Goal: Communication & Community: Participate in discussion

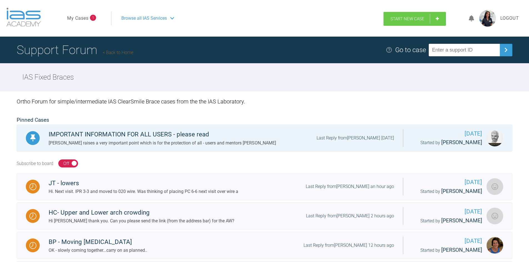
click at [419, 17] on span "Start New Case" at bounding box center [407, 18] width 34 height 5
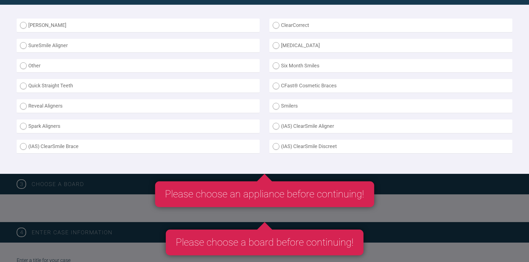
scroll to position [167, 0]
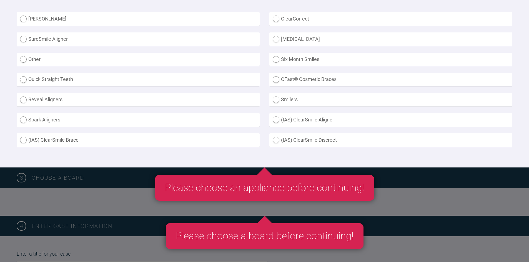
click at [104, 142] on label "(IAS) ClearSmile Brace" at bounding box center [138, 141] width 243 height 14
radio Brace "true"
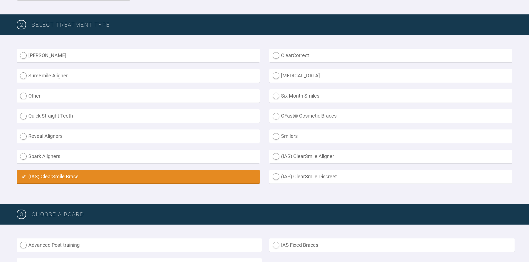
scroll to position [194, 0]
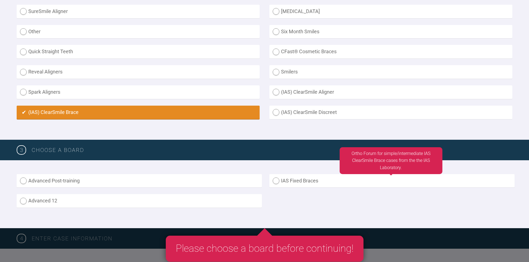
click at [317, 182] on label "IAS Fixed Braces" at bounding box center [391, 181] width 245 height 14
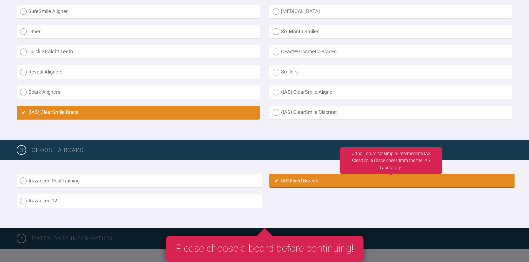
radio input "true"
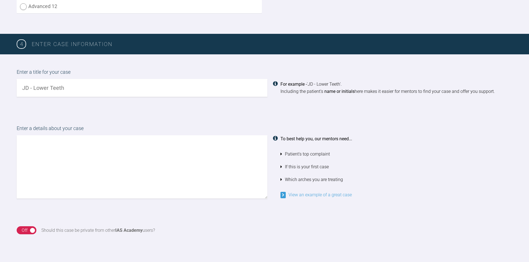
scroll to position [342, 0]
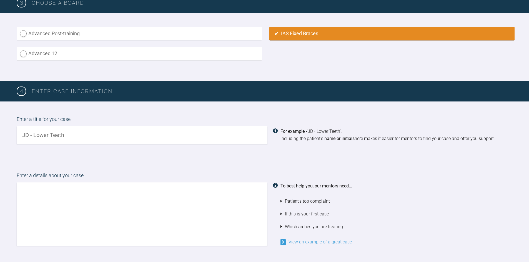
click at [68, 148] on div "Enter a title for your case For example - 'JD - Lower Teeth'. Including the pat…" at bounding box center [264, 130] width 529 height 56
click at [61, 136] on input "text" at bounding box center [142, 135] width 251 height 18
type input "a"
type input "[PERSON_NAME] - UL2"
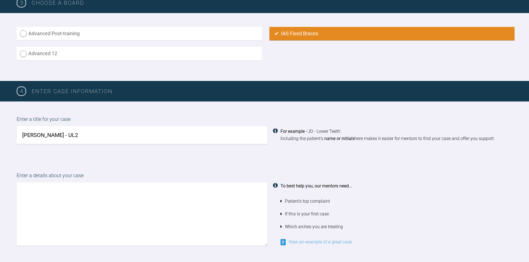
click at [73, 196] on textarea at bounding box center [142, 214] width 251 height 63
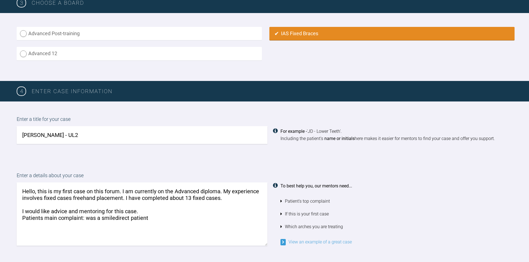
click at [82, 216] on textarea "Hello, this is my first case on this forum. I am currently on the Advanced dipl…" at bounding box center [142, 214] width 251 height 63
click at [85, 218] on textarea "Hello, this is my first case on this forum. I am currently on the Advanced dipl…" at bounding box center [142, 214] width 251 height 63
click at [222, 220] on textarea "Hello, this is my first case on this forum. I am currently on the Advanced dipl…" at bounding box center [142, 214] width 251 height 63
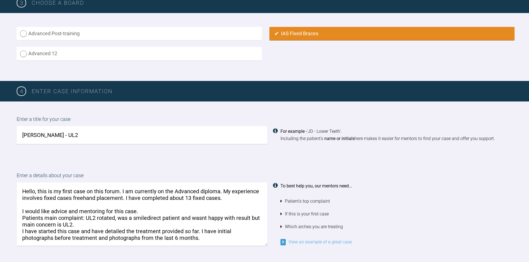
click at [139, 238] on textarea "Hello, this is my first case on this forum. I am currently on the Advanced dipl…" at bounding box center [142, 214] width 251 height 63
click at [181, 241] on textarea "Hello, this is my first case on this forum. I am currently on the Advanced dipl…" at bounding box center [142, 214] width 251 height 63
click at [231, 236] on textarea "Hello, this is my first case on this forum. I am currently on the Advanced dipl…" at bounding box center [142, 214] width 251 height 63
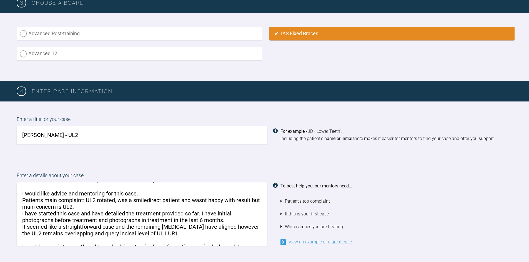
scroll to position [28, 0]
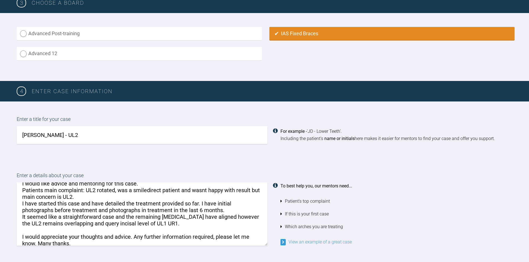
click at [96, 196] on textarea "Hello, this is my first case on this forum. I am currently on the Advanced dipl…" at bounding box center [142, 214] width 251 height 63
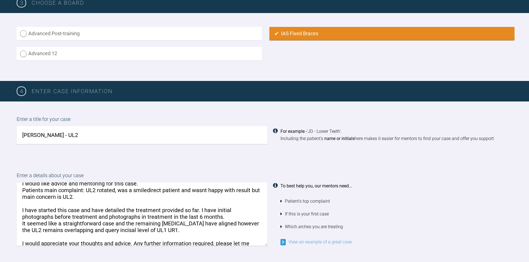
click at [80, 210] on textarea "Hello, this is my first case on this forum. I am currently on the Advanced dipl…" at bounding box center [142, 214] width 251 height 63
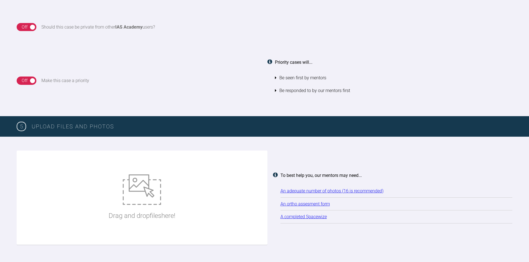
scroll to position [619, 0]
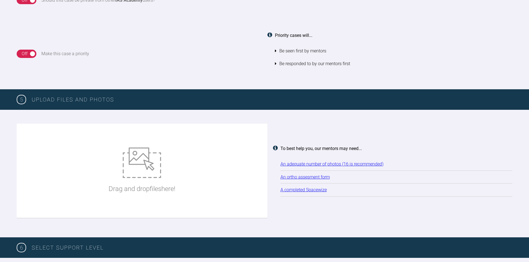
type textarea "Hello, this is my first case on this forum. I am currently on the Advanced dipl…"
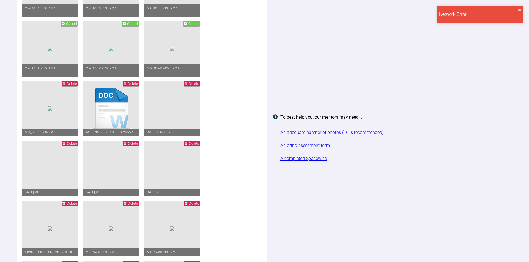
scroll to position [897, 0]
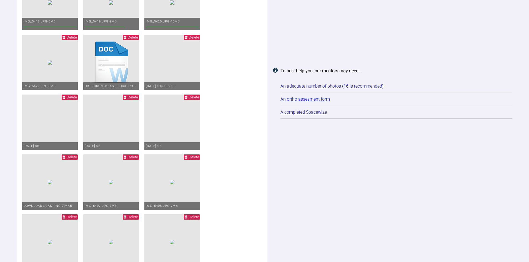
click at [138, 98] on span "Delete" at bounding box center [133, 97] width 10 height 4
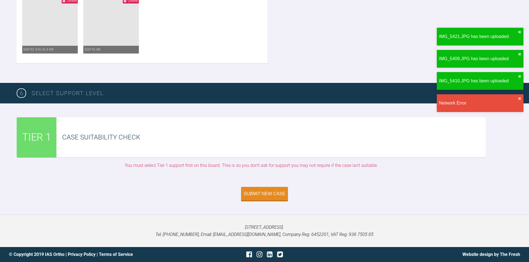
scroll to position [1166, 0]
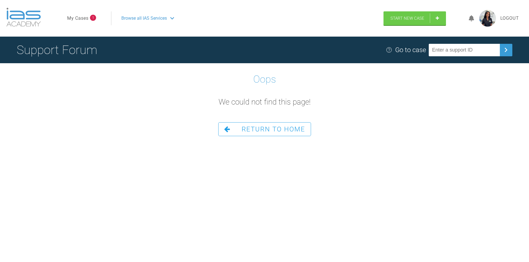
drag, startPoint x: 0, startPoint y: 0, endPoint x: 280, endPoint y: 131, distance: 309.1
click at [280, 131] on span "Return To Home" at bounding box center [273, 129] width 64 height 8
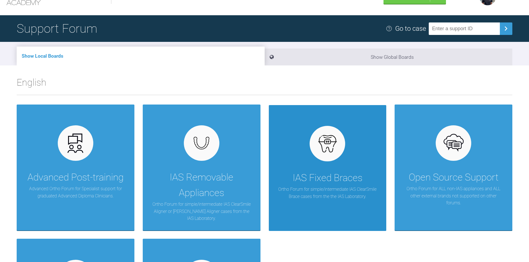
scroll to position [56, 0]
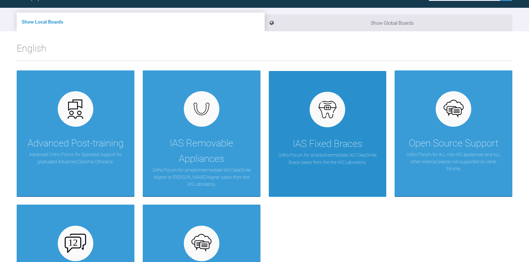
click at [338, 162] on p "Ortho Forum for simple/intermediate IAS ClearSmile Brace cases from the the IAS…" at bounding box center [327, 159] width 101 height 14
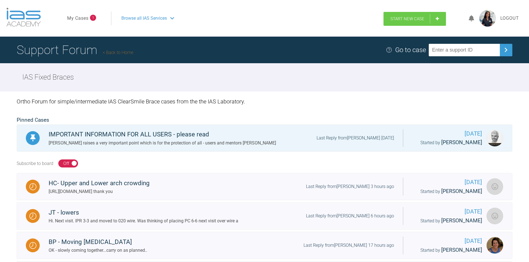
click at [429, 21] on link "Start New Case" at bounding box center [414, 19] width 62 height 14
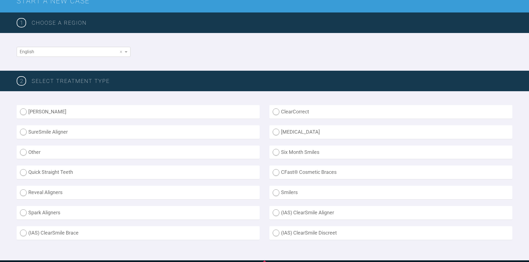
scroll to position [83, 0]
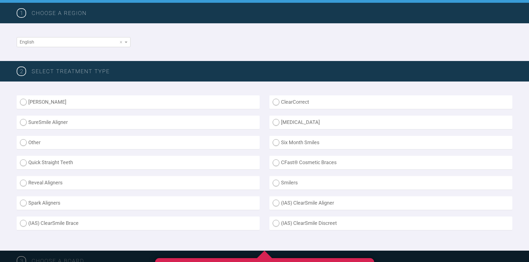
click at [161, 197] on label "Spark Aligners" at bounding box center [138, 204] width 243 height 14
radio Aligners "true"
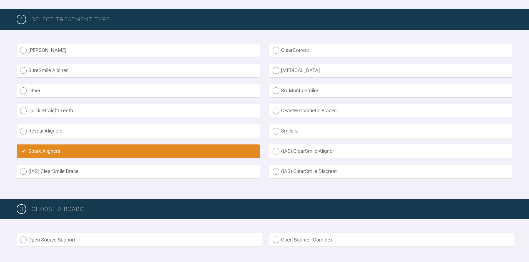
scroll to position [194, 0]
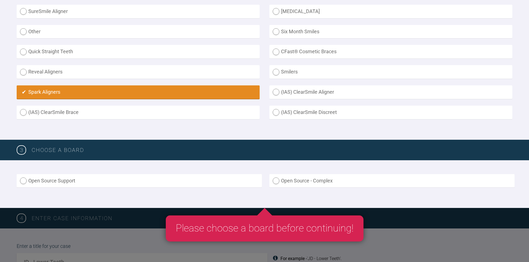
click at [76, 115] on label "(IAS) ClearSmile Brace" at bounding box center [138, 113] width 243 height 14
radio Brace "true"
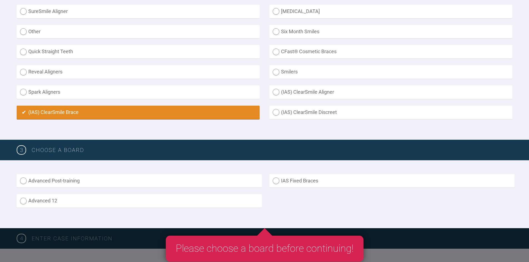
click at [306, 182] on label "IAS Fixed Braces" at bounding box center [391, 181] width 245 height 14
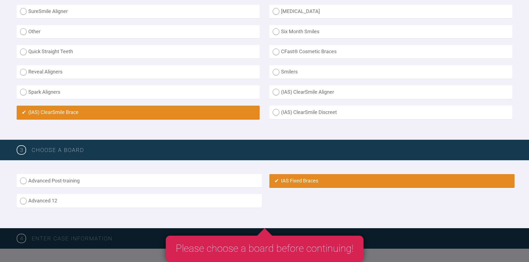
radio input "true"
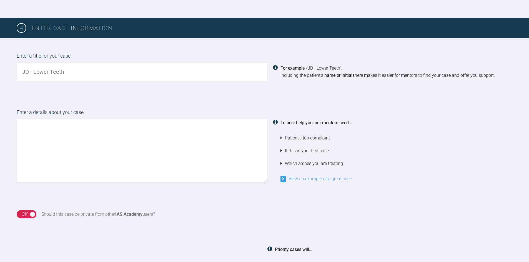
scroll to position [397, 0]
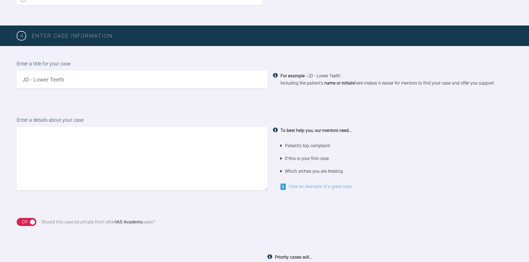
click at [70, 75] on input "text" at bounding box center [142, 80] width 251 height 18
type input "[PERSON_NAME] - UL2"
type textarea "d"
type textarea "p"
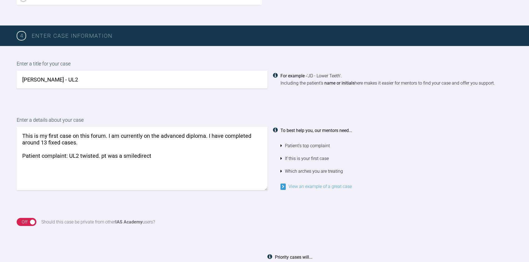
click at [123, 157] on textarea "This is my first case on this forum. I am currently on the advanced diploma. I …" at bounding box center [142, 158] width 251 height 63
click at [185, 156] on textarea "This is my first case on this forum. I am currently on the advanced diploma. I …" at bounding box center [142, 158] width 251 height 63
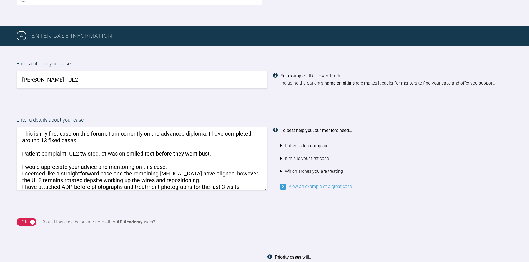
scroll to position [9, 0]
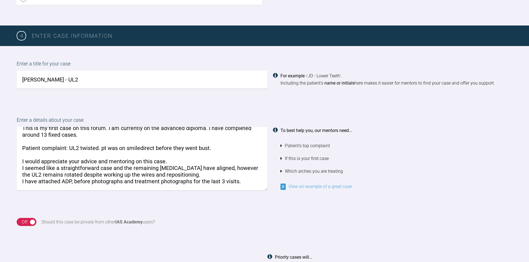
click at [242, 180] on textarea "This is my first case on this forum. I am currently on the advanced diploma. I …" at bounding box center [142, 158] width 251 height 63
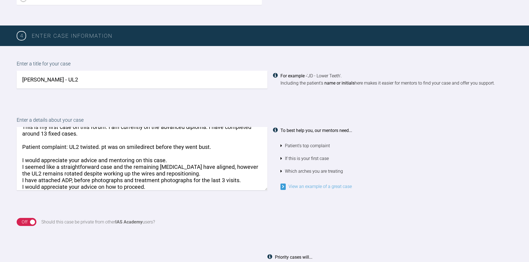
click at [159, 187] on textarea "This is my first case on this forum. I am currently on the advanced diploma. I …" at bounding box center [142, 158] width 251 height 63
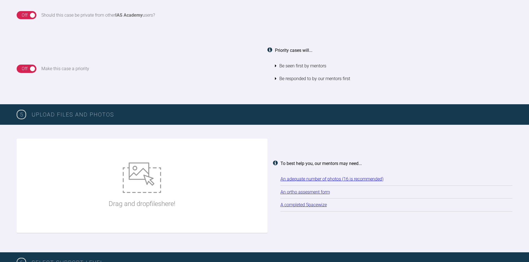
scroll to position [647, 0]
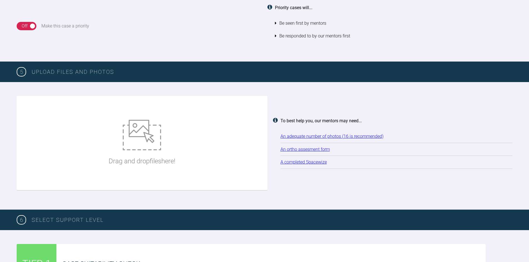
type textarea "This is my first case on this forum. I am currently on the advanced diploma. I …"
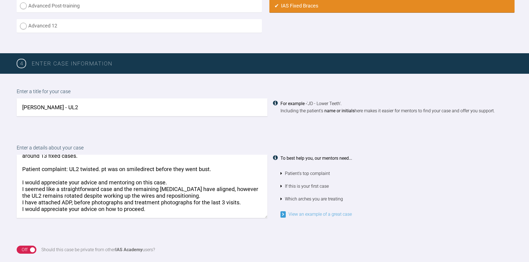
scroll to position [453, 0]
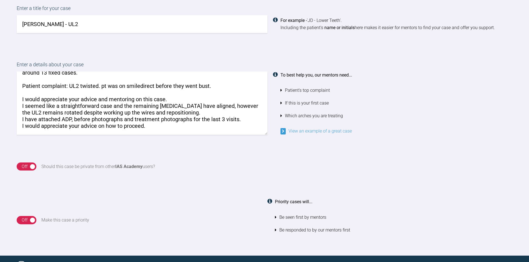
click at [30, 167] on div "On Off" at bounding box center [27, 167] width 20 height 8
click at [30, 167] on div "On" at bounding box center [29, 166] width 6 height 7
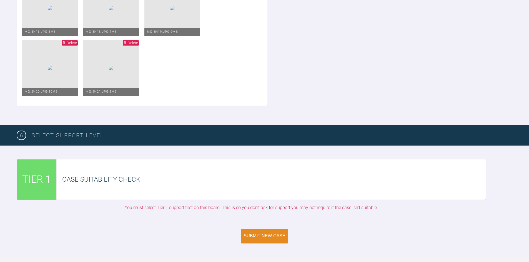
scroll to position [1063, 0]
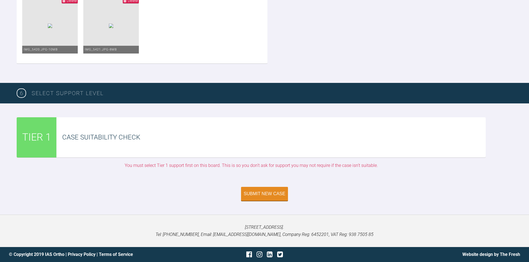
click at [150, 158] on div "Case Suitability Check" at bounding box center [271, 137] width 429 height 40
click at [74, 143] on div "Case Suitability Check" at bounding box center [273, 137] width 423 height 11
click at [253, 197] on div "Submit New Case" at bounding box center [265, 194] width 42 height 5
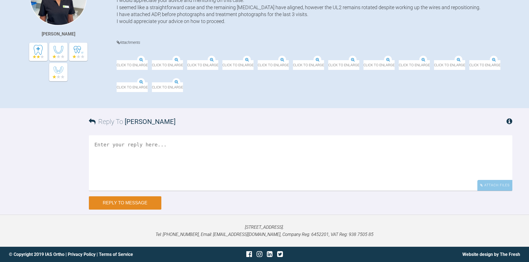
scroll to position [273, 0]
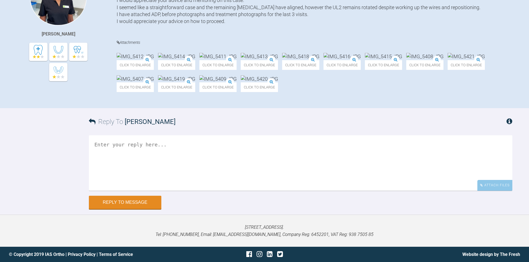
click at [161, 161] on textarea at bounding box center [300, 163] width 423 height 56
click at [512, 186] on div "Attach Files" at bounding box center [494, 185] width 35 height 11
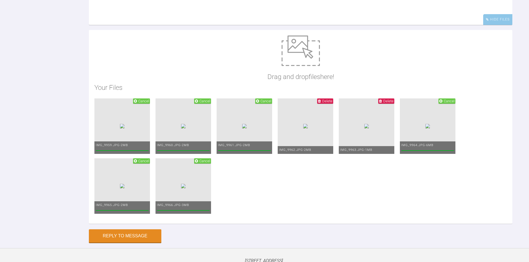
scroll to position [328, 0]
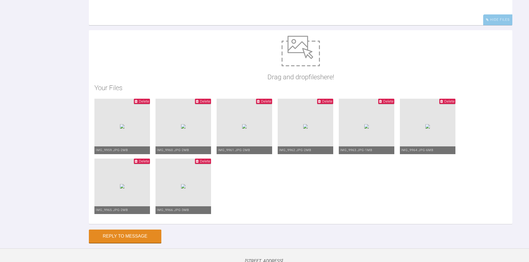
type textarea "[DATE] -19x25 niti wire in place"
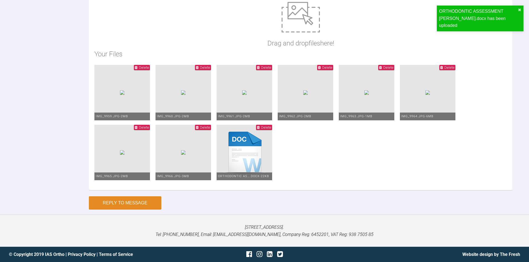
click at [129, 202] on button "Reply to Message" at bounding box center [125, 203] width 72 height 13
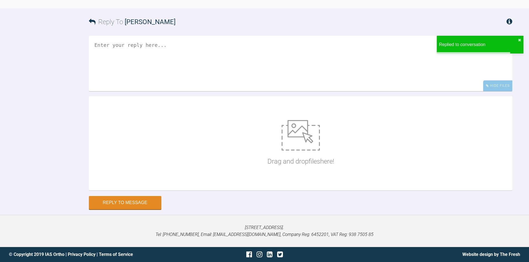
scroll to position [523, 0]
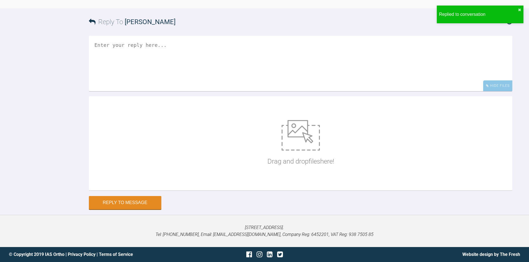
click at [129, 91] on textarea at bounding box center [300, 64] width 423 height 56
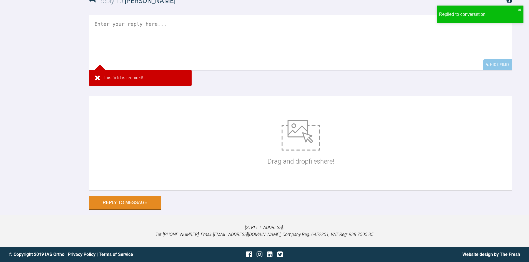
click at [188, 70] on textarea at bounding box center [300, 43] width 423 height 56
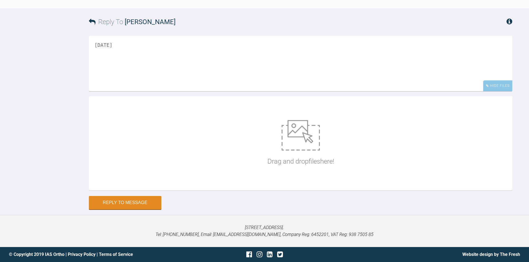
type textarea "[DATE]"
click at [275, 185] on div "Drag and drop files here!" at bounding box center [300, 143] width 67 height 83
click at [173, 91] on textarea "[DATE]" at bounding box center [300, 64] width 423 height 56
type textarea "[DATE] - 20x20 wire."
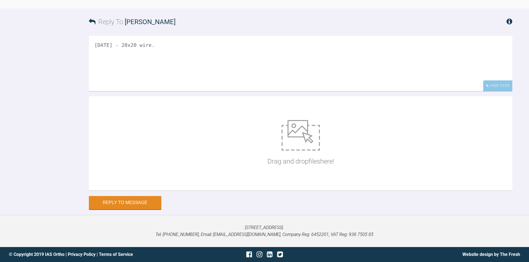
click at [164, 160] on div "Drag and drop files here!" at bounding box center [300, 143] width 423 height 94
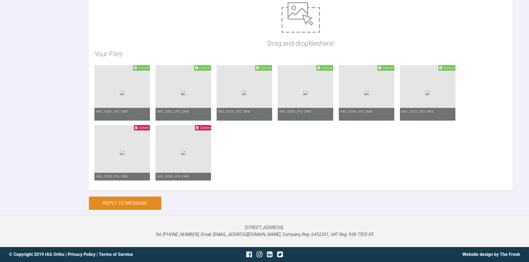
click at [130, 203] on button "Reply to Message" at bounding box center [125, 203] width 72 height 13
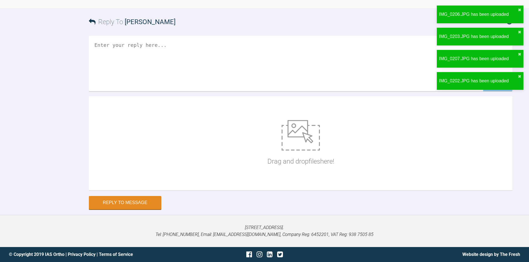
scroll to position [674, 0]
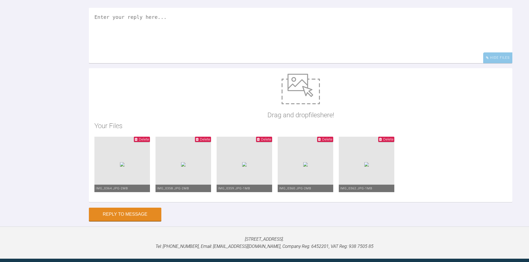
click at [132, 63] on textarea at bounding box center [300, 36] width 423 height 56
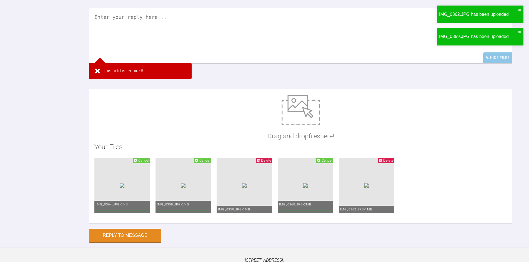
click at [131, 63] on textarea at bounding box center [300, 36] width 423 height 56
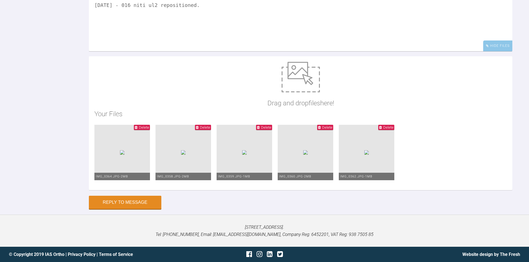
scroll to position [815, 0]
type textarea "[DATE] - 016 niti ul2 repositioned."
click at [383, 130] on span "Delete" at bounding box center [388, 127] width 10 height 4
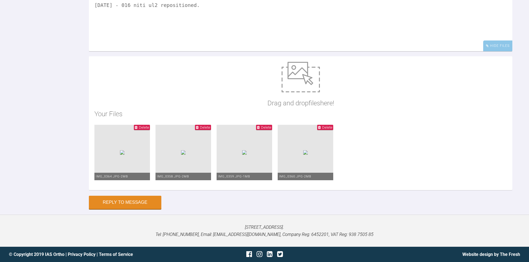
click at [322, 130] on span "Delete" at bounding box center [327, 127] width 10 height 4
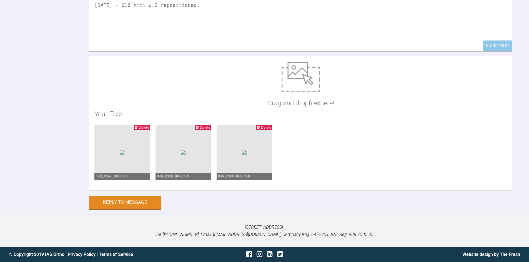
click at [149, 128] on span "Delete" at bounding box center [144, 127] width 10 height 4
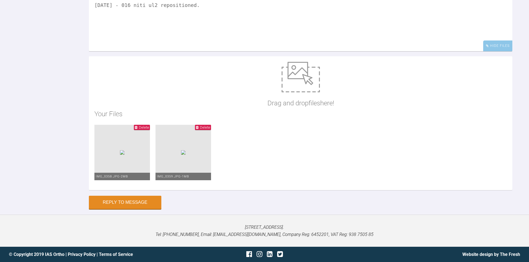
click at [210, 128] on span "Delete" at bounding box center [205, 127] width 10 height 4
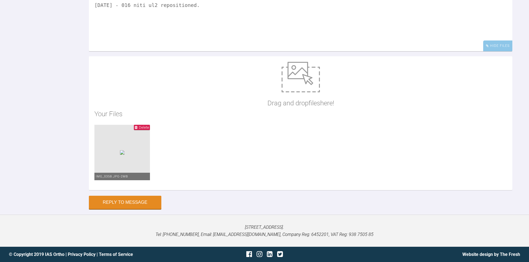
click at [149, 127] on span "Delete" at bounding box center [144, 127] width 10 height 4
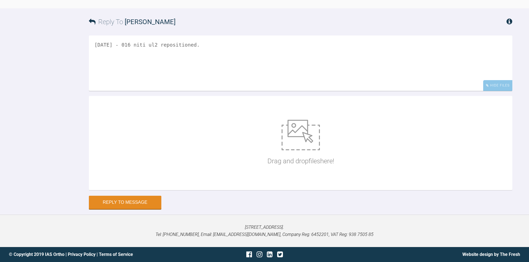
scroll to position [688, 0]
drag, startPoint x: 228, startPoint y: 116, endPoint x: 37, endPoint y: 132, distance: 192.1
click at [37, 132] on div "Reply To [PERSON_NAME] [DATE] - 016 niti ul2 repositioned. Hide Files Drag and …" at bounding box center [264, 108] width 529 height 201
drag, startPoint x: 234, startPoint y: 133, endPoint x: 12, endPoint y: 130, distance: 222.1
click at [37, 134] on div "Reply To [PERSON_NAME] [DATE] - 016 niti ul2 repositioned. Hide Files Drag and …" at bounding box center [264, 108] width 529 height 201
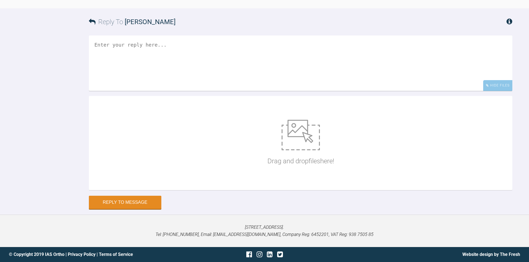
scroll to position [633, 0]
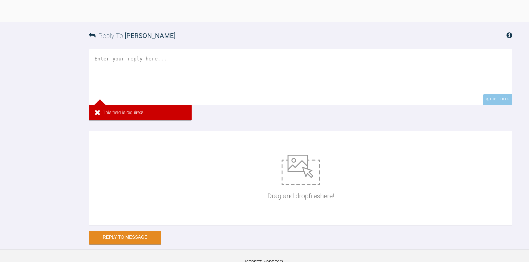
drag, startPoint x: 171, startPoint y: 19, endPoint x: 110, endPoint y: 17, distance: 60.8
drag, startPoint x: 167, startPoint y: 10, endPoint x: 117, endPoint y: 10, distance: 49.7
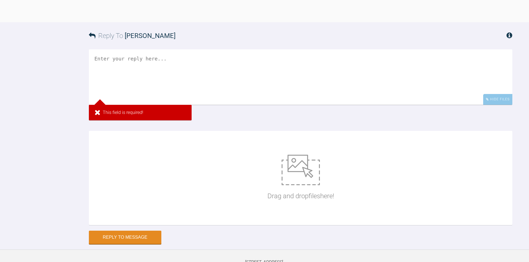
copy div "[DATE] - 20x20 wire."
click at [122, 105] on textarea at bounding box center [300, 77] width 423 height 56
paste textarea "[DATE] - 20x20 wire."
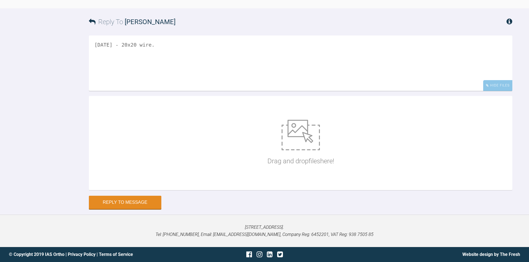
scroll to position [744, 0]
type textarea "[DATE] - 20x20 wire."
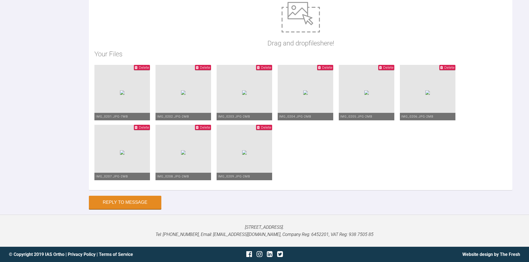
scroll to position [764, 0]
click at [129, 200] on button "Reply to Message" at bounding box center [125, 203] width 72 height 13
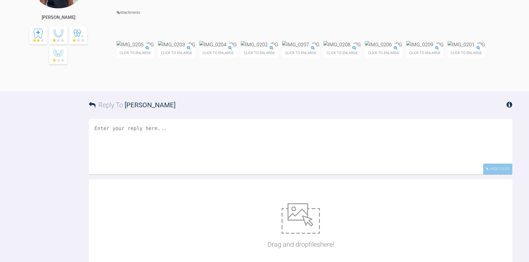
scroll to position [838, 0]
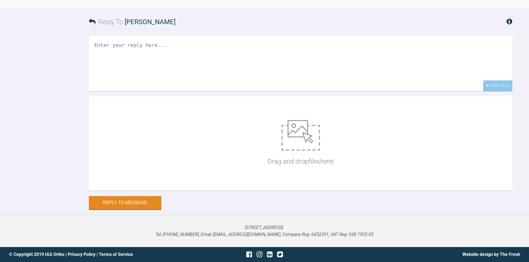
click at [148, 91] on textarea at bounding box center [300, 64] width 423 height 56
type textarea "august 016 niti , ul2 repositioned."
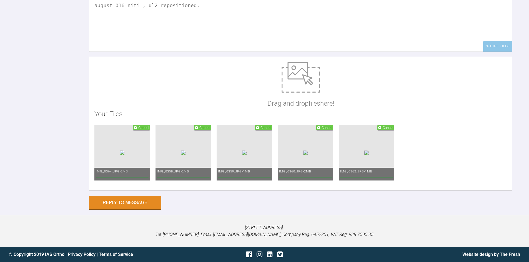
scroll to position [1060, 0]
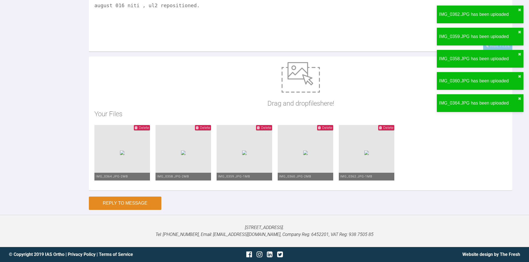
click at [114, 202] on button "Reply to Message" at bounding box center [125, 203] width 72 height 13
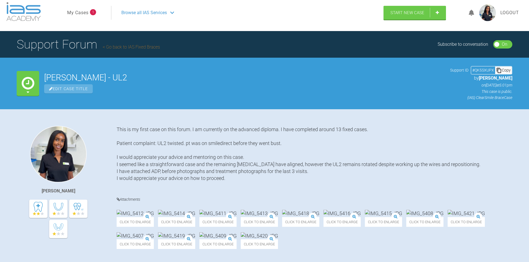
scroll to position [0, 0]
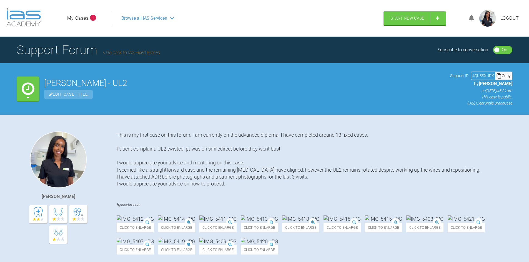
click at [81, 94] on span "Edit Case Title" at bounding box center [68, 94] width 49 height 9
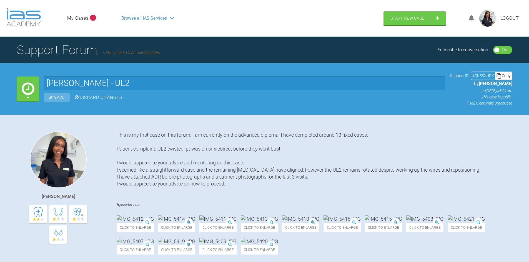
click at [266, 139] on div "This is my first case on this forum. I am currently on the advanced diploma. I …" at bounding box center [315, 163] width 396 height 62
